Goal: Transaction & Acquisition: Purchase product/service

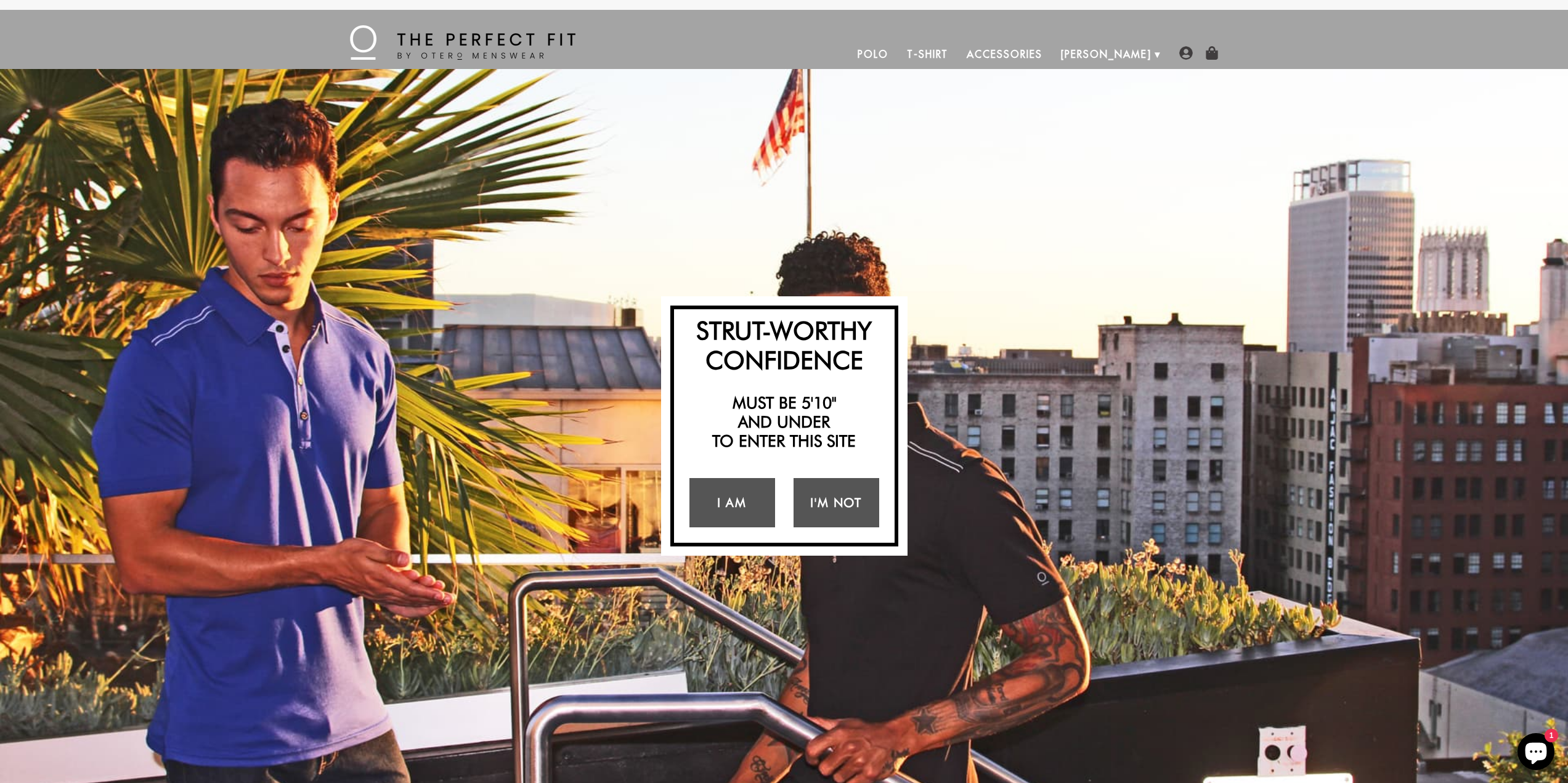
click at [957, 58] on link "T-Shirt" at bounding box center [927, 54] width 60 height 29
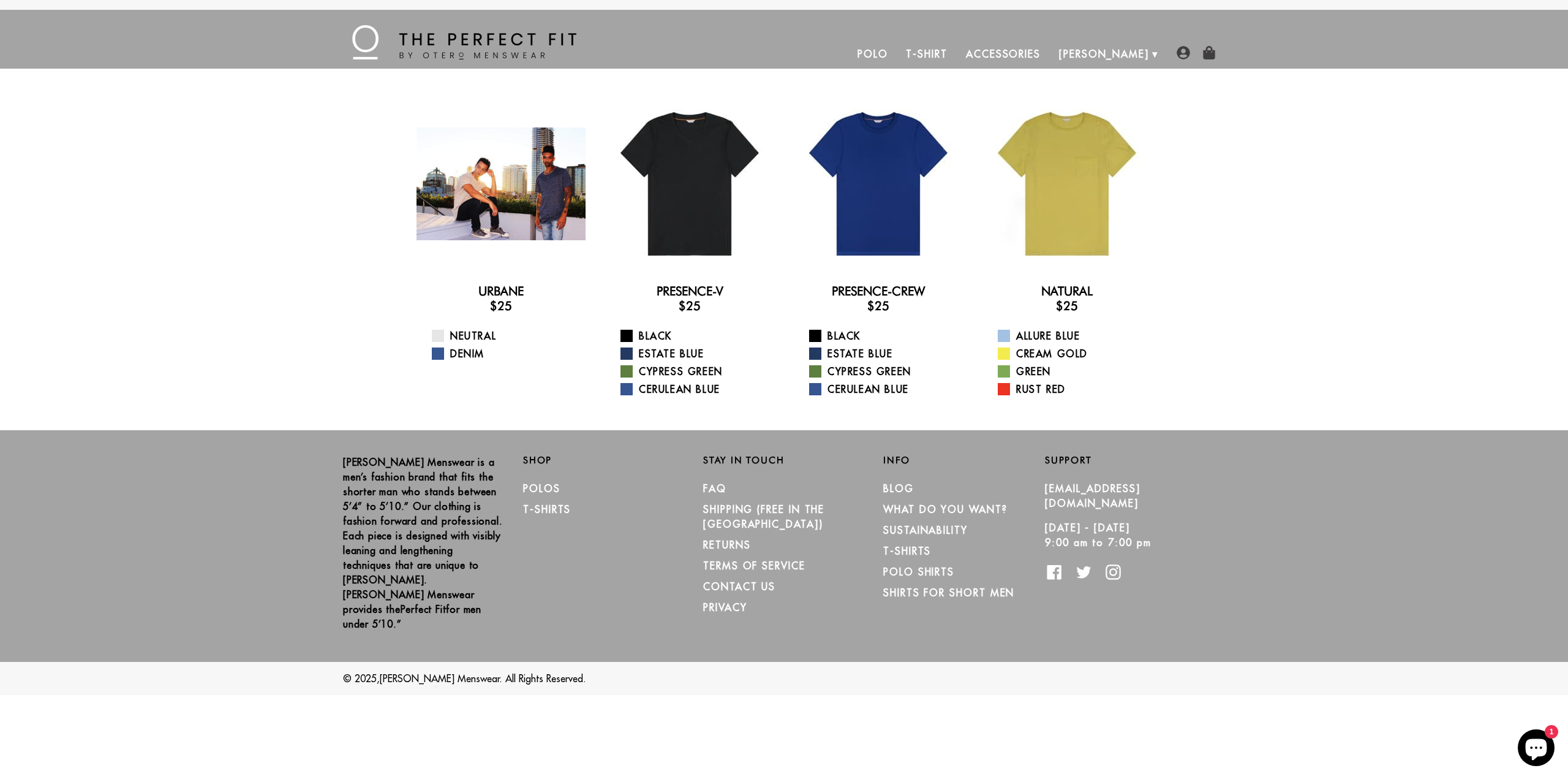
click at [529, 211] on div at bounding box center [501, 184] width 170 height 170
